Goal: Transaction & Acquisition: Obtain resource

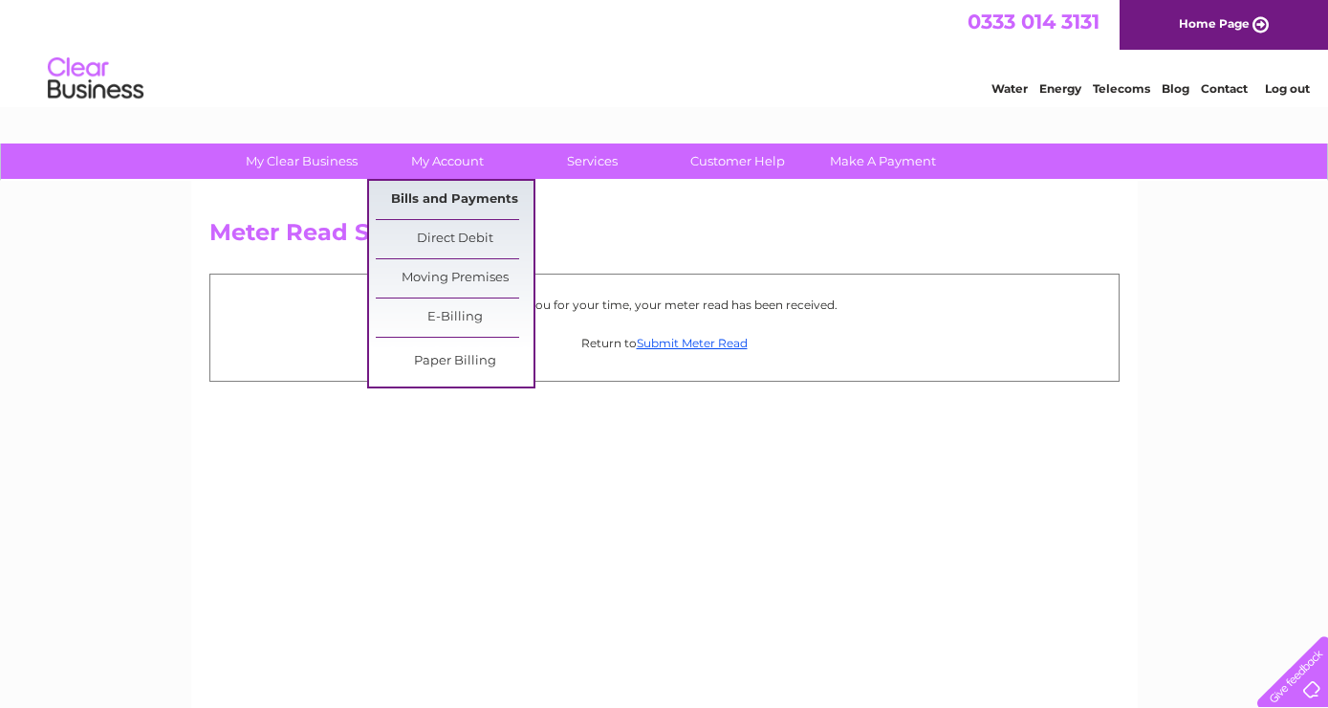
click at [431, 198] on link "Bills and Payments" at bounding box center [455, 200] width 158 height 38
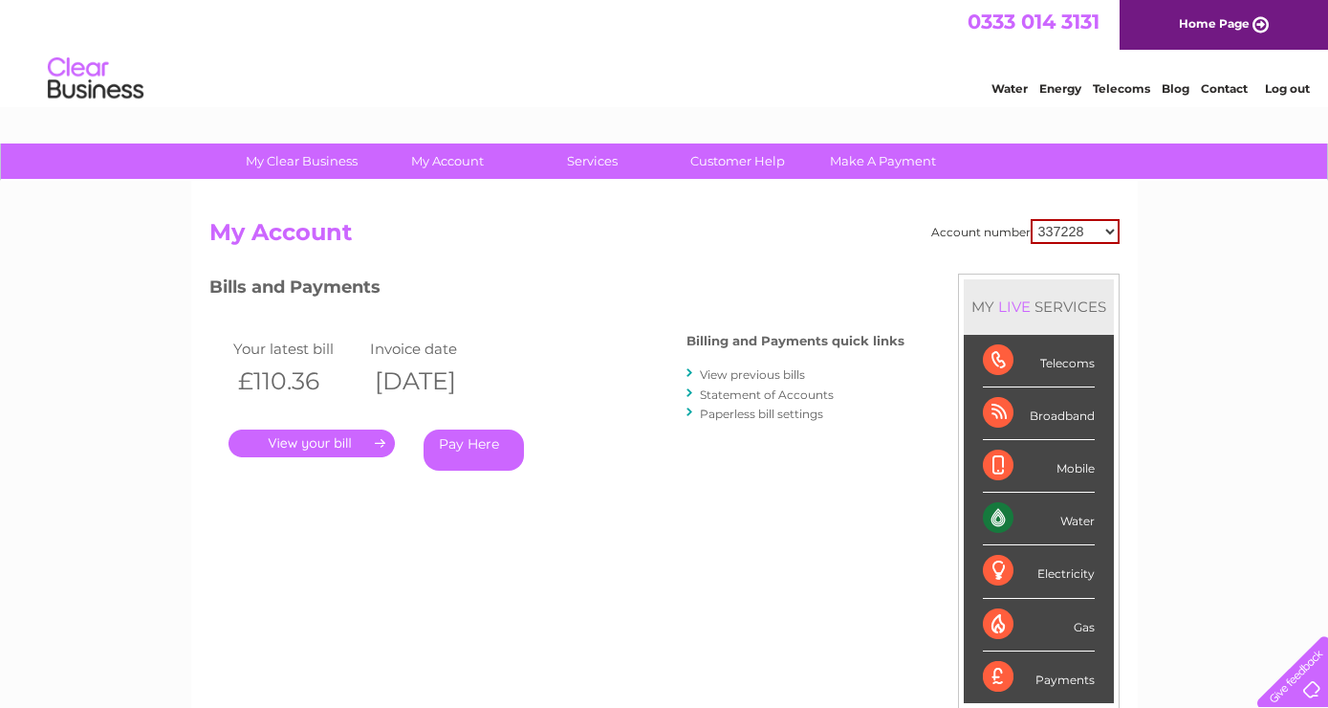
click at [1031, 219] on select "337228 382500 439338 442724 442887 444861 444869 445778 447015 452092 452130 45…" at bounding box center [1075, 231] width 89 height 25
select select "30290468"
click option "30290468" at bounding box center [0, 0] width 0 height 0
click at [377, 452] on link "." at bounding box center [312, 443] width 166 height 28
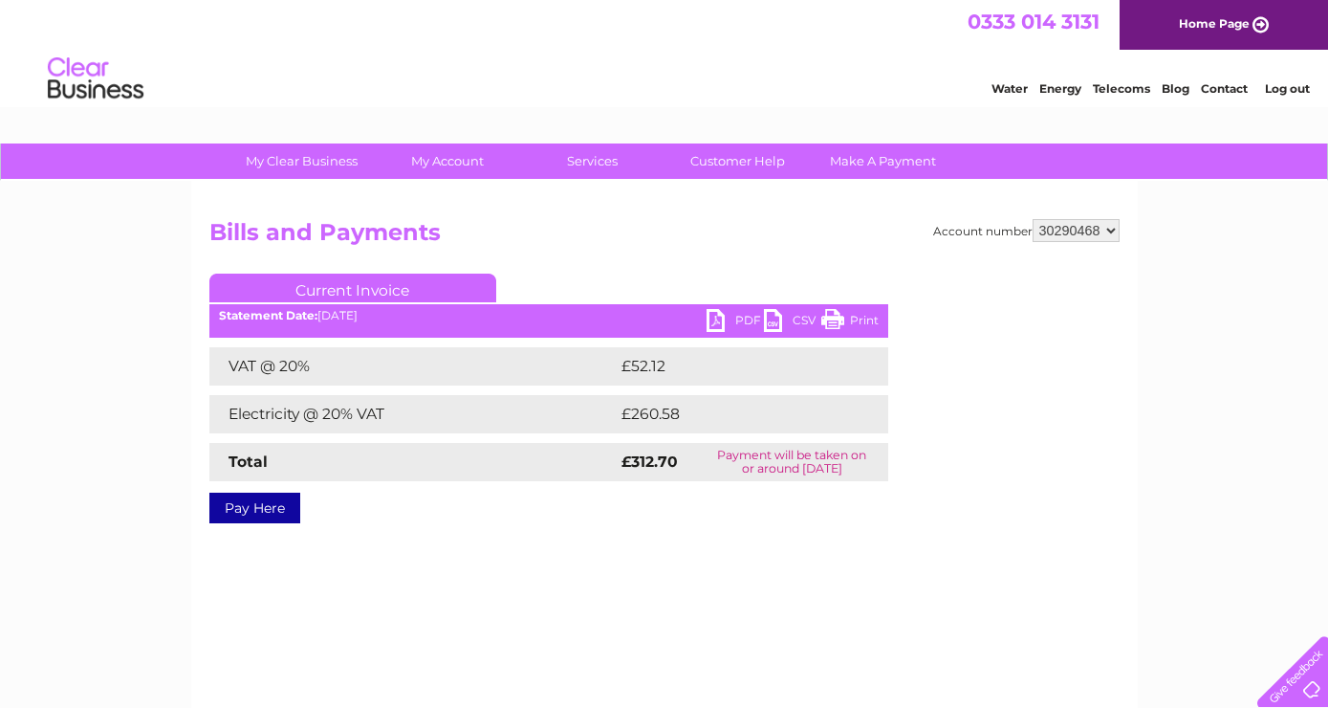
click at [734, 318] on link "PDF" at bounding box center [735, 323] width 57 height 28
